Goal: Information Seeking & Learning: Learn about a topic

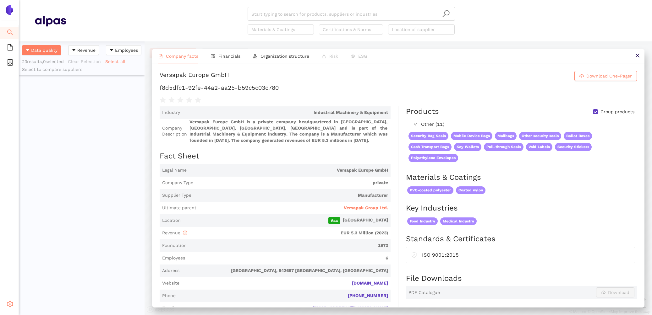
scroll to position [274, 126]
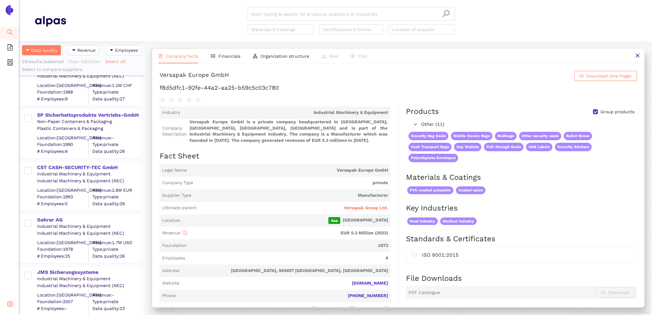
click at [9, 310] on span "setting" at bounding box center [10, 305] width 6 height 13
click at [45, 257] on span "Internal Area" at bounding box center [45, 259] width 28 height 5
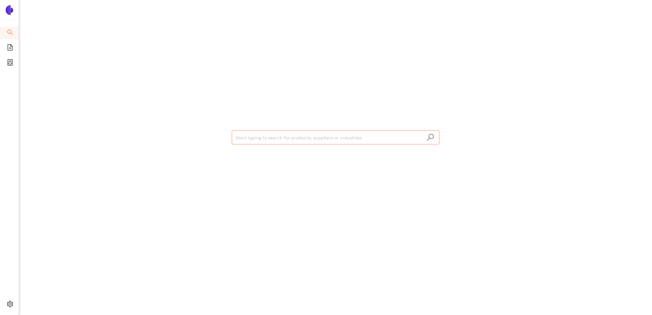
click at [259, 142] on input "search" at bounding box center [336, 138] width 200 height 14
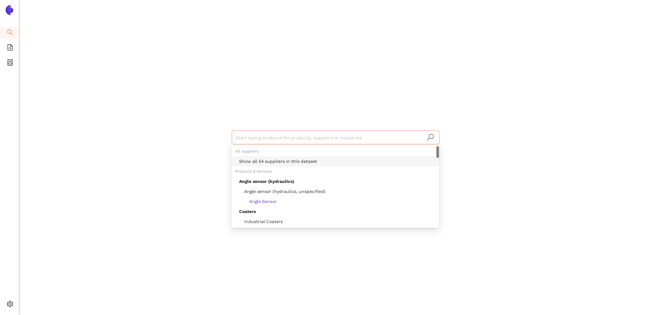
click at [272, 159] on div "Show all 54 suppliers in this dataset" at bounding box center [337, 161] width 196 height 7
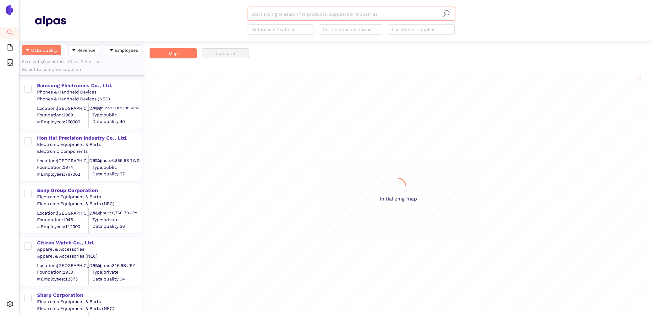
scroll to position [274, 126]
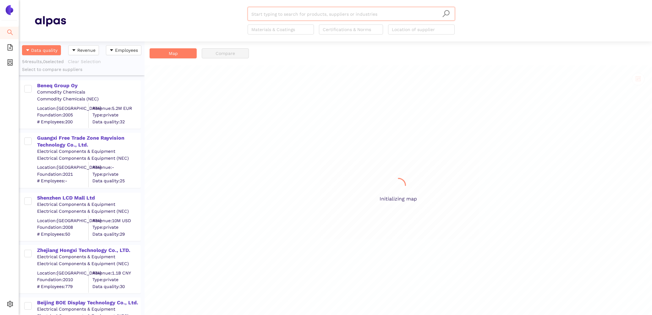
scroll to position [274, 126]
click at [66, 86] on div "Beneq Group Oy" at bounding box center [88, 85] width 103 height 7
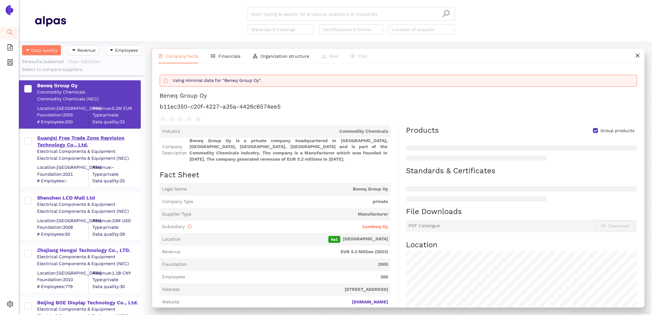
click at [67, 139] on div "Guangxi Free Trade Zone Rayvision Technology Co., Ltd." at bounding box center [88, 142] width 103 height 14
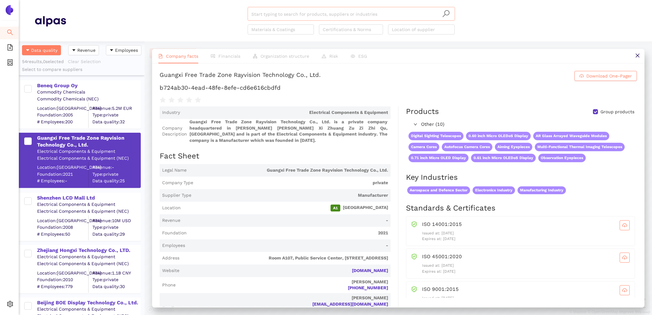
click at [274, 12] on input "search" at bounding box center [351, 14] width 200 height 14
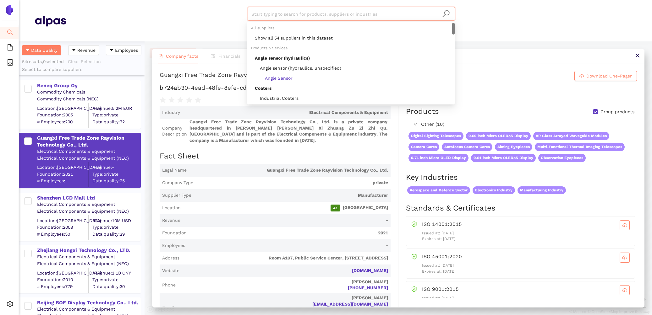
paste input "HKC Corporation Limited"
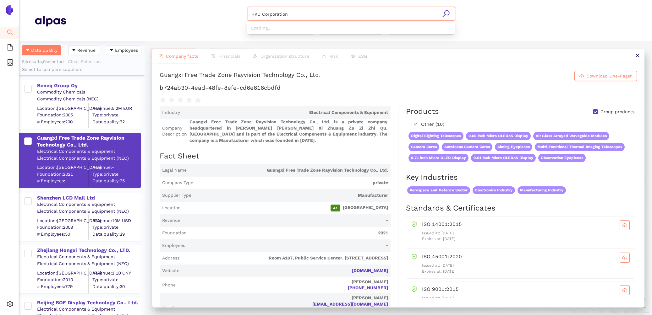
type input "HKC Corporation"
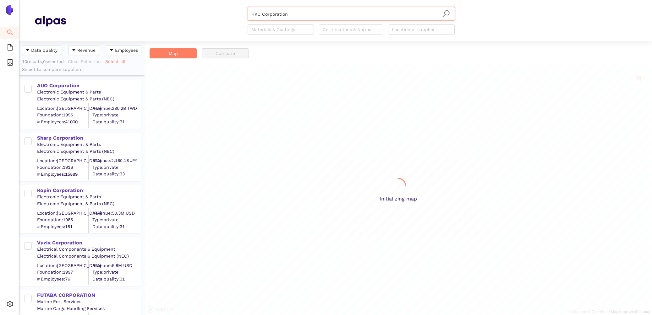
scroll to position [274, 126]
click at [298, 13] on input "HKC Corporation" at bounding box center [351, 14] width 200 height 14
drag, startPoint x: 298, startPoint y: 13, endPoint x: 214, endPoint y: 8, distance: 84.0
click at [215, 8] on div "HKC Corporation Materials & Coatings Certifications & Norms Location of supplier" at bounding box center [351, 21] width 570 height 28
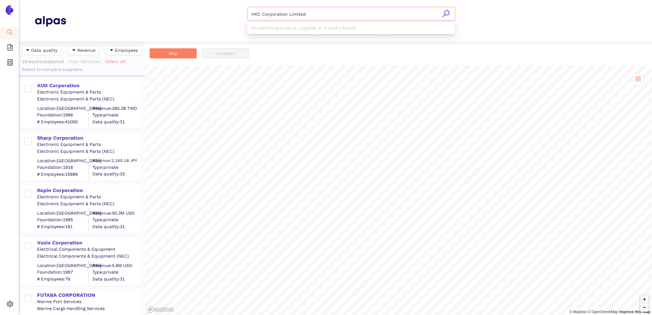
type input "HKC Corporation Limited"
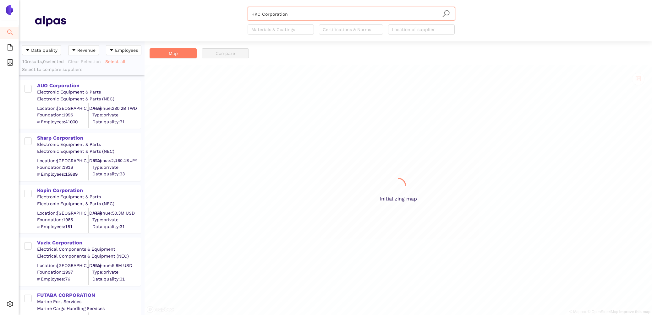
scroll to position [274, 126]
click at [290, 10] on input "HKC Corporation" at bounding box center [351, 14] width 200 height 14
click at [330, 21] on div "HKC Corporation HKC Corporation Materials & Coatings Certifications & Norms Loc…" at bounding box center [350, 21] width 207 height 28
click at [317, 13] on input "HKC Corporation" at bounding box center [351, 14] width 200 height 14
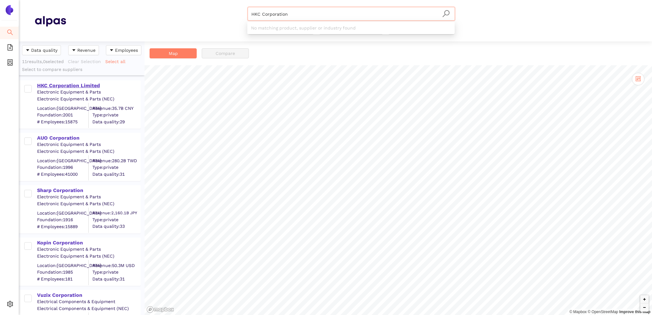
click at [97, 84] on div "HKC Corporation Limited" at bounding box center [88, 85] width 103 height 7
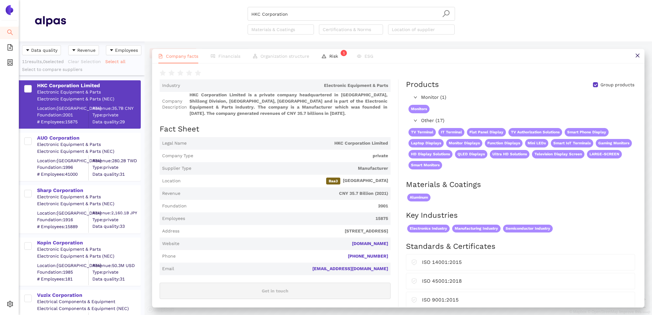
scroll to position [27, 0]
drag, startPoint x: 309, startPoint y: 15, endPoint x: 195, endPoint y: 5, distance: 114.1
click at [197, 5] on header "HKC Corporation Materials & Coatings Certifications & Norms Location of supplier" at bounding box center [335, 20] width 633 height 41
paste input "OLOEYE Photonics AG"
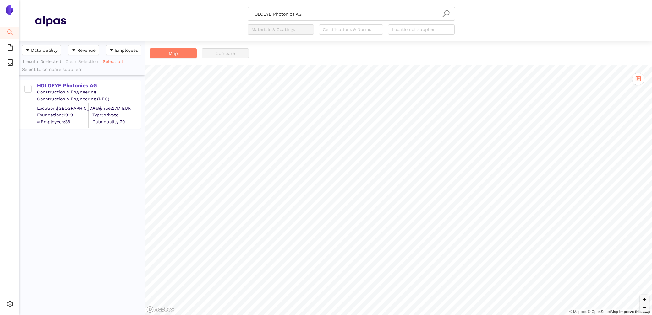
click at [67, 84] on div "HOLOEYE Photonics AG" at bounding box center [88, 85] width 103 height 7
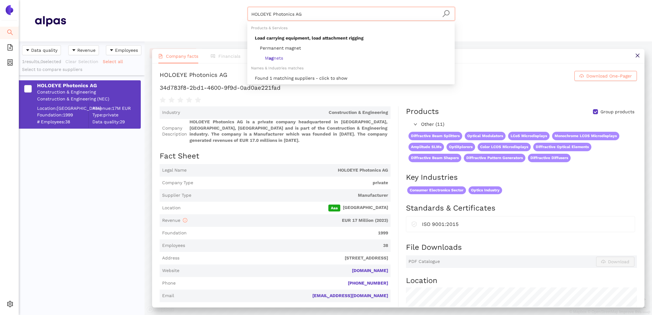
drag, startPoint x: 321, startPoint y: 15, endPoint x: 207, endPoint y: 8, distance: 114.0
click at [207, 8] on div "HOLOEYE Photonics AG Materials & Coatings Certifications & Norms Location of su…" at bounding box center [351, 21] width 570 height 28
paste input "Jiangxi Huaersheng Technology Co., Ltd."
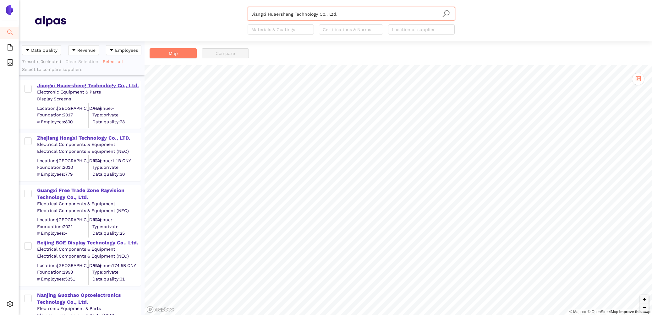
type input "Jiangxi Huaersheng Technology Co., Ltd."
click at [92, 87] on div "Jiangxi Huaersheng Technology Co., Ltd." at bounding box center [88, 85] width 103 height 7
